Goal: Information Seeking & Learning: Understand process/instructions

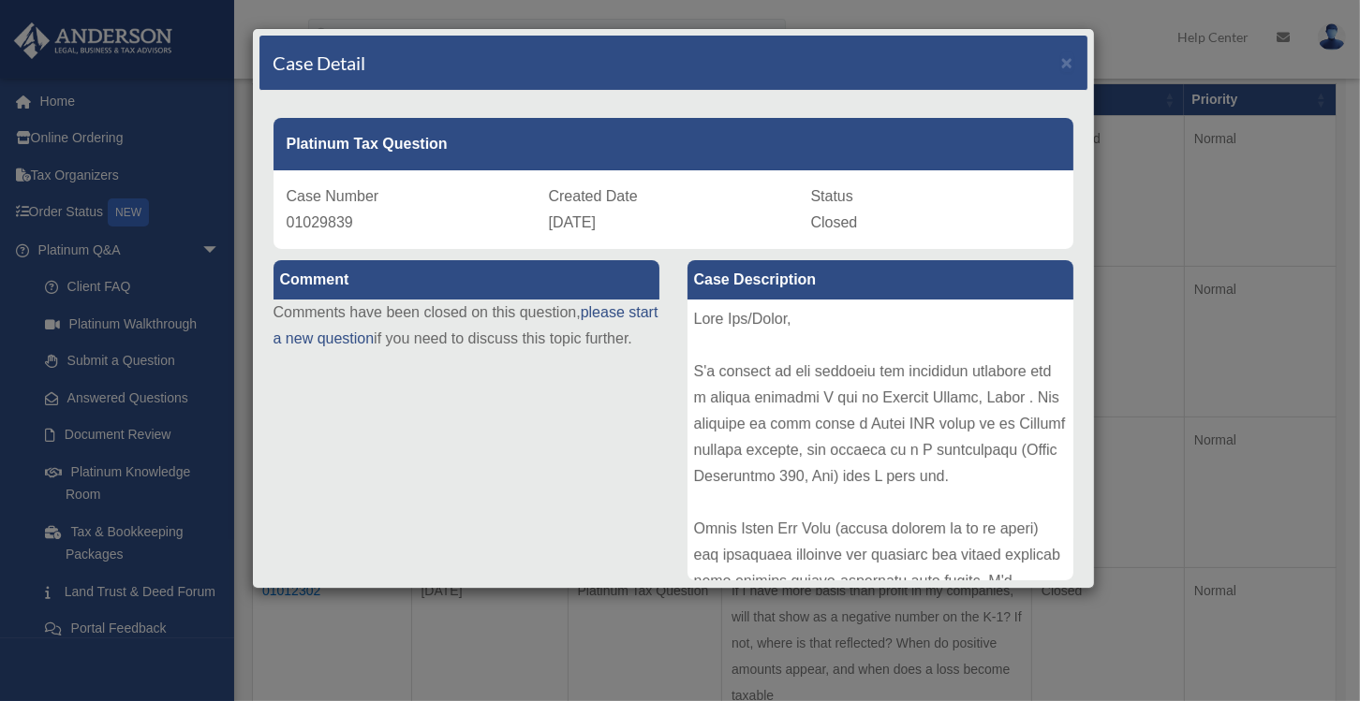
scroll to position [94, 0]
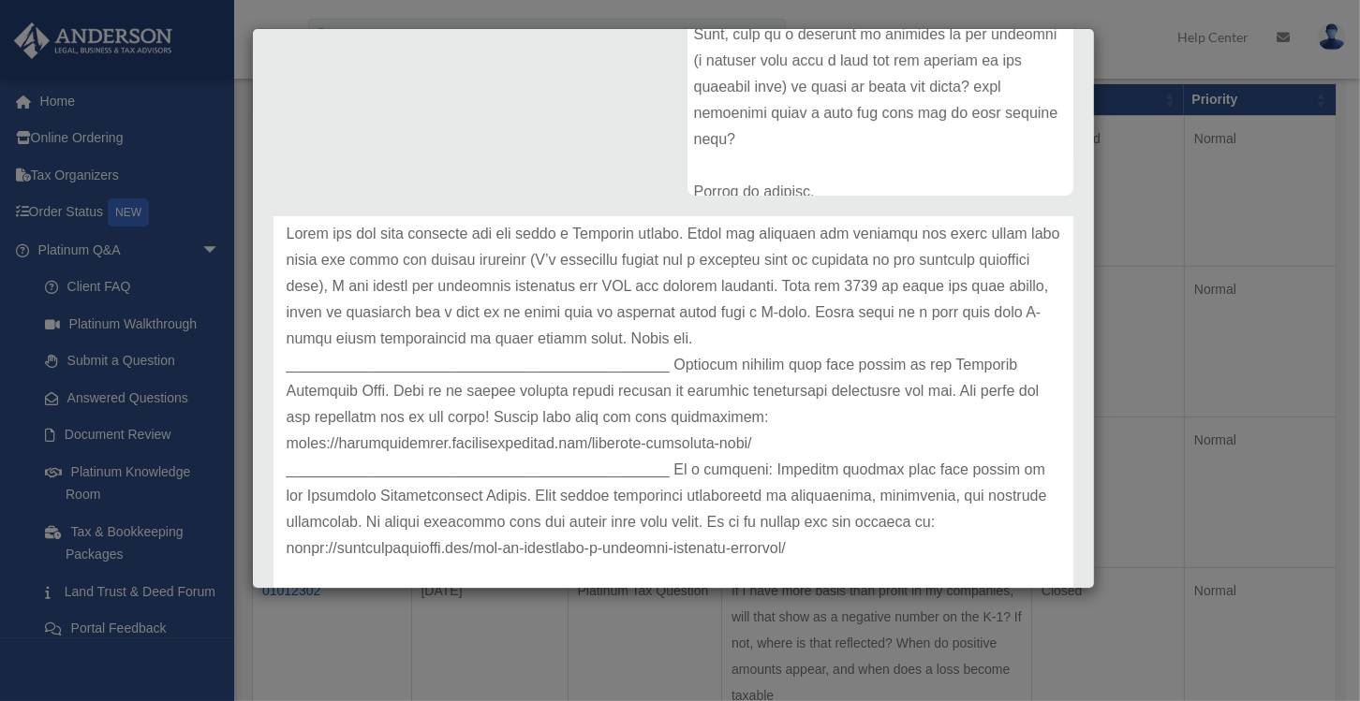
click at [1144, 227] on div "Case Detail × Platinum Tax Question Case Number 01029839 Created Date [DATE] St…" at bounding box center [680, 350] width 1360 height 701
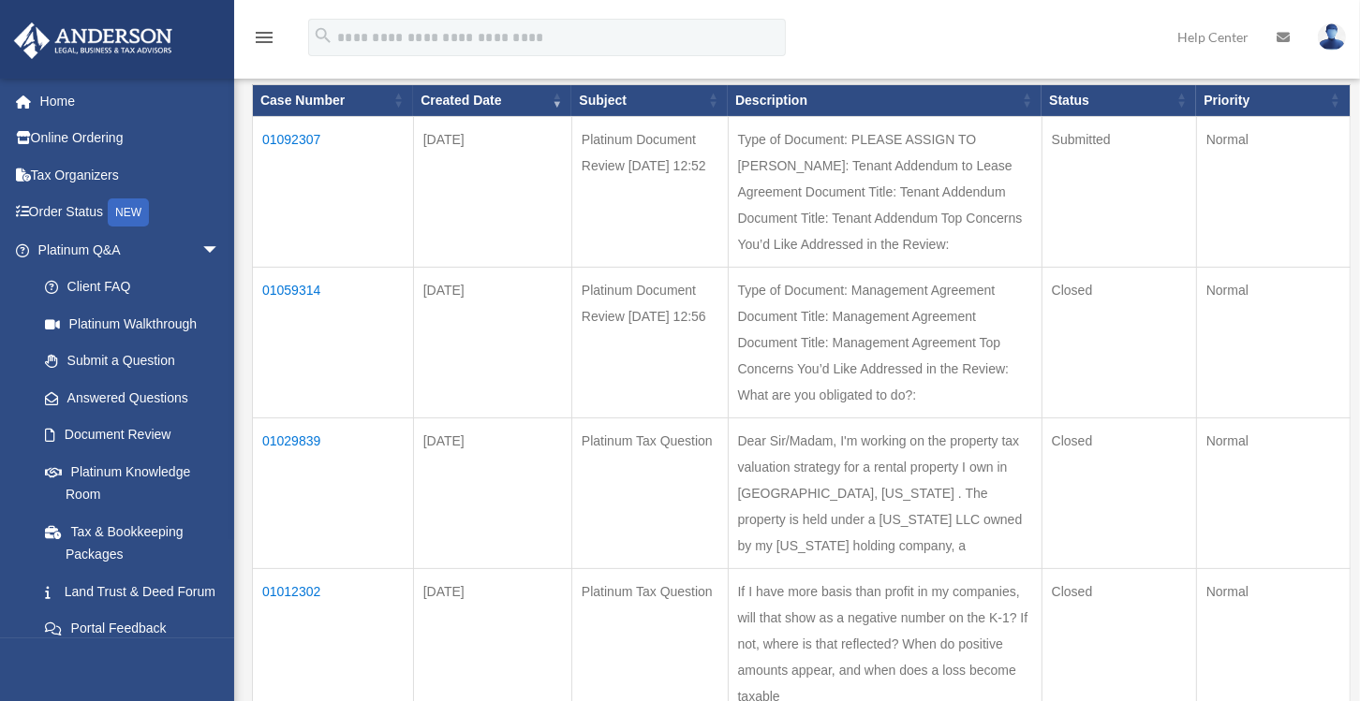
click at [135, 477] on link "Platinum Knowledge Room" at bounding box center [132, 483] width 213 height 60
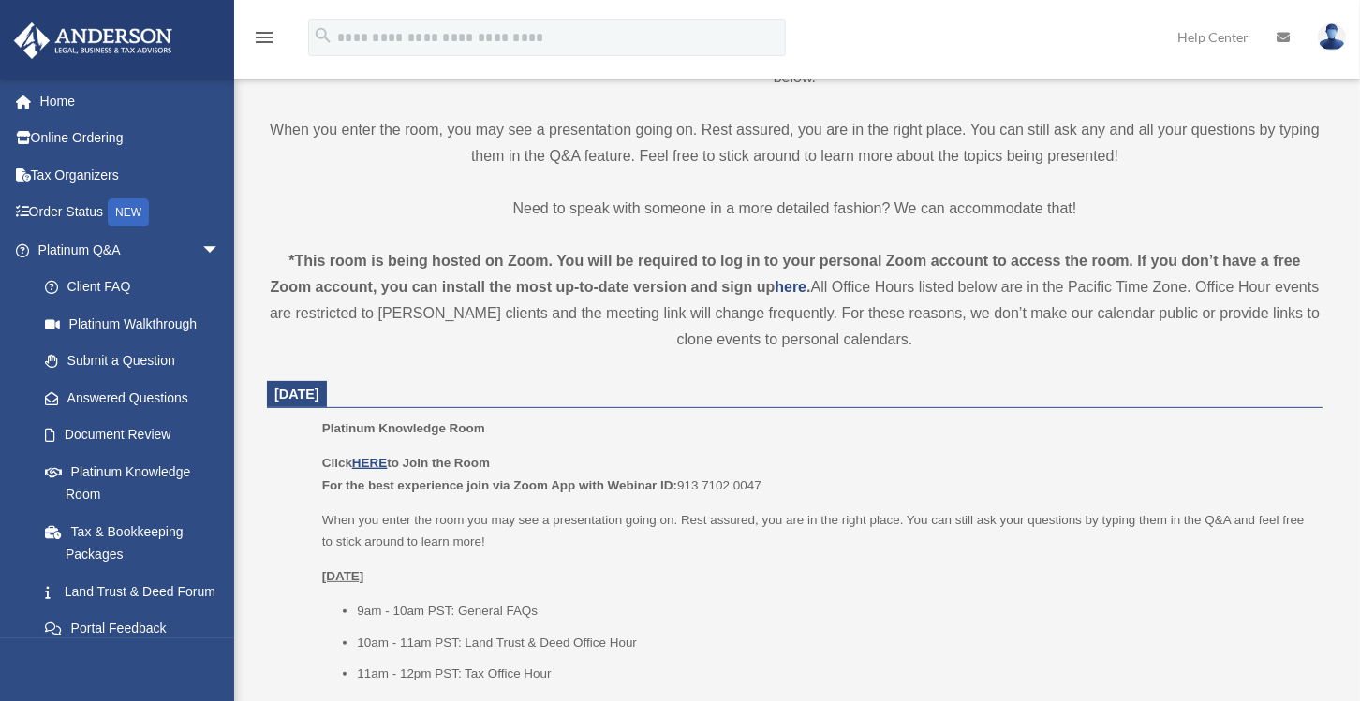
scroll to position [516, 0]
click at [362, 470] on p "Click HERE to Join the Room For the best experience join via Zoom App with Webi…" at bounding box center [815, 476] width 987 height 44
click at [375, 464] on u "HERE" at bounding box center [369, 465] width 35 height 14
drag, startPoint x: 978, startPoint y: 400, endPoint x: 971, endPoint y: 378, distance: 22.5
